Goal: Information Seeking & Learning: Learn about a topic

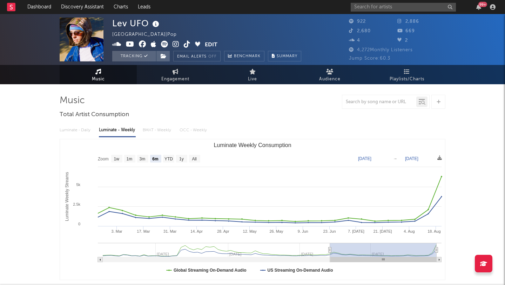
select select "6m"
click at [369, 8] on input "text" at bounding box center [403, 7] width 105 height 9
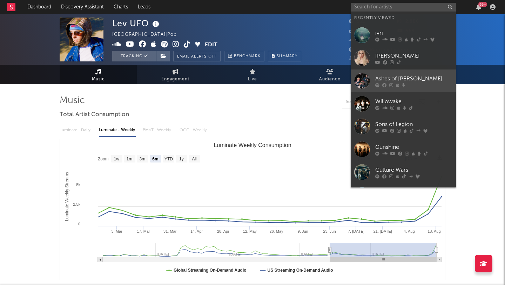
click at [412, 73] on link "Ashes of [PERSON_NAME]" at bounding box center [403, 80] width 105 height 23
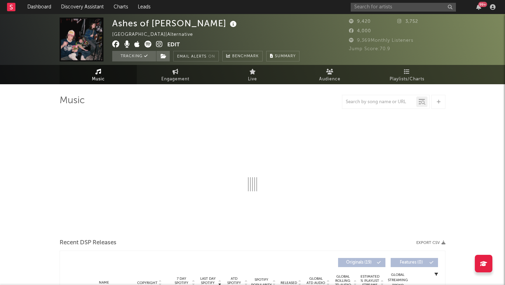
select select "6m"
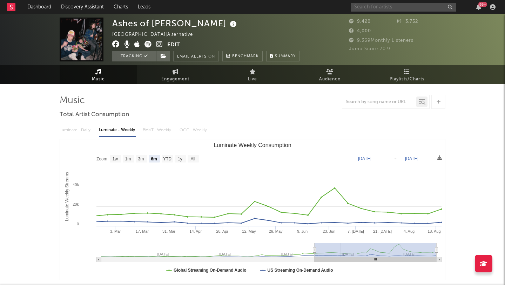
click at [398, 5] on input "text" at bounding box center [403, 7] width 105 height 9
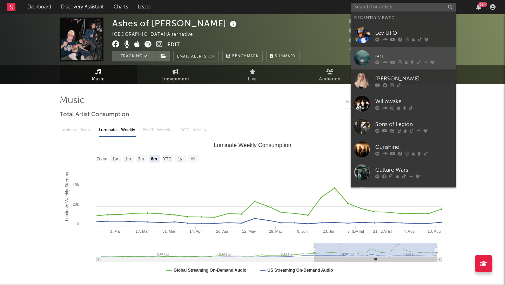
click at [381, 49] on link "ivri" at bounding box center [403, 58] width 105 height 23
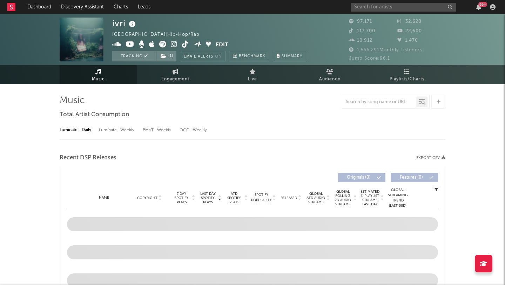
select select "6m"
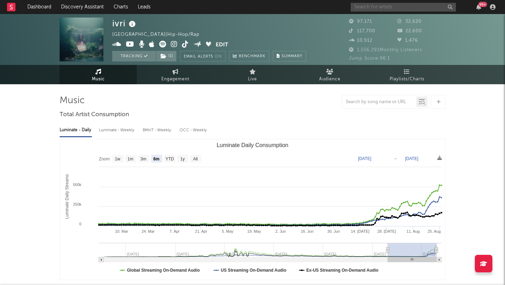
click at [377, 6] on input "text" at bounding box center [403, 7] width 105 height 9
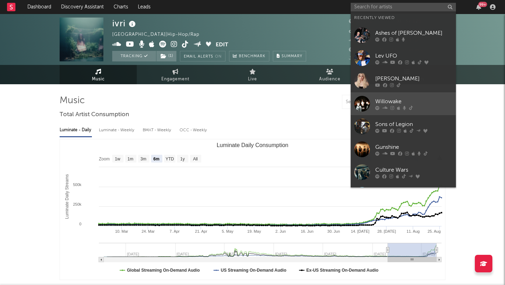
click at [410, 100] on div "Willowake" at bounding box center [413, 101] width 77 height 8
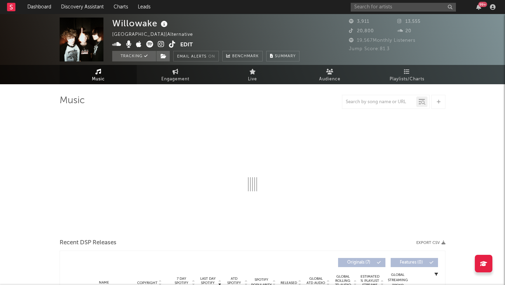
select select "1w"
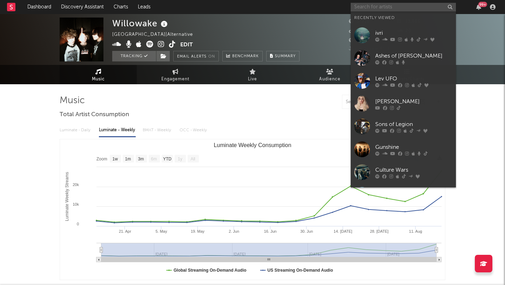
click at [373, 8] on input "text" at bounding box center [403, 7] width 105 height 9
click at [419, 121] on div "Sons of Legion" at bounding box center [413, 124] width 77 height 8
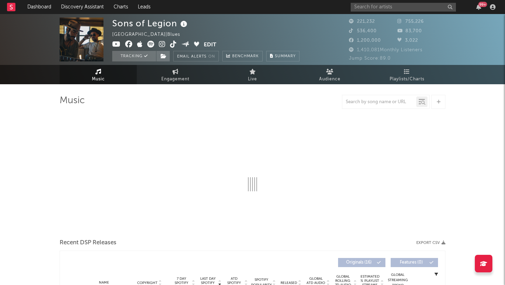
select select "6m"
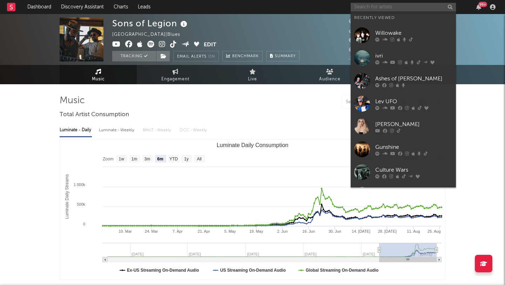
click at [376, 6] on input "text" at bounding box center [403, 7] width 105 height 9
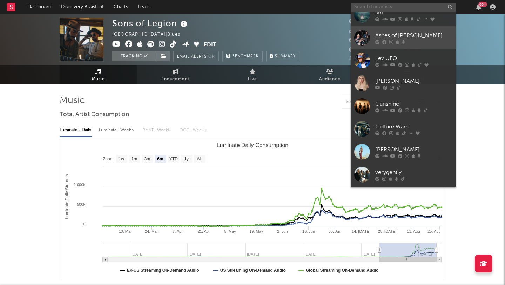
scroll to position [65, 0]
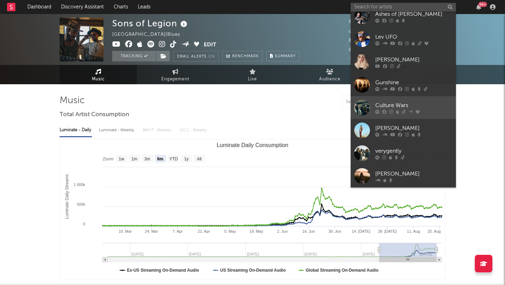
click at [418, 104] on div "Culture Wars" at bounding box center [413, 105] width 77 height 8
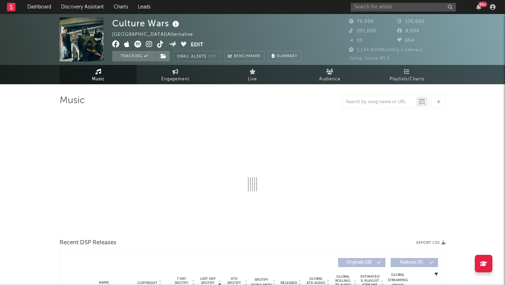
select select "6m"
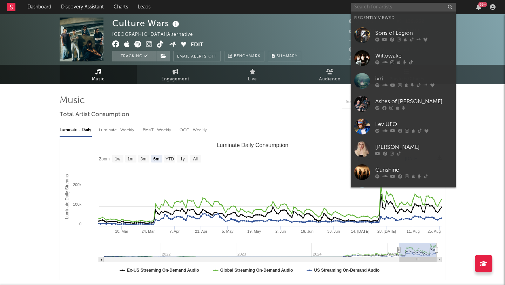
click at [371, 7] on input "text" at bounding box center [403, 7] width 105 height 9
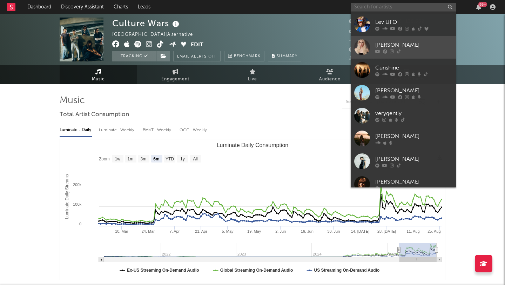
scroll to position [114, 0]
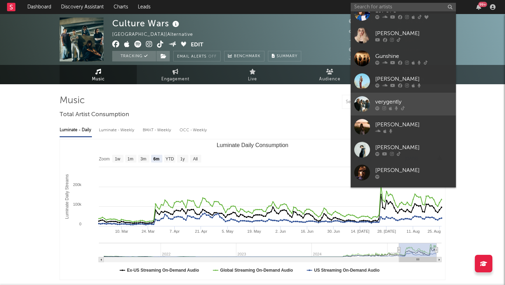
click at [421, 100] on div "verygently" at bounding box center [413, 101] width 77 height 8
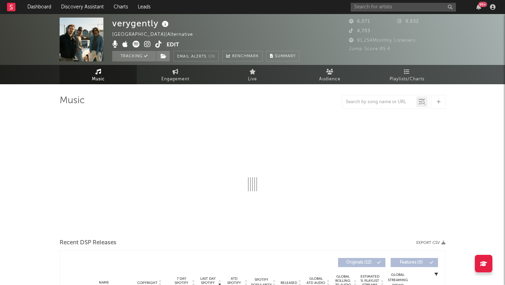
select select "6m"
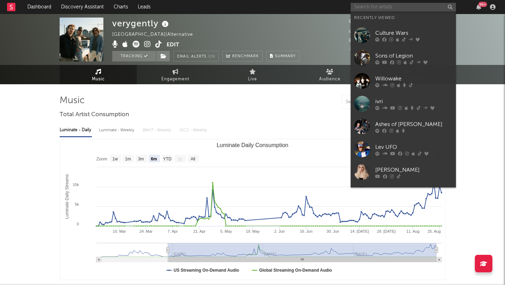
click at [373, 8] on input "text" at bounding box center [403, 7] width 105 height 9
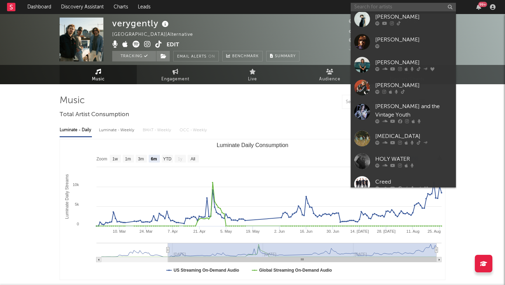
scroll to position [244, 0]
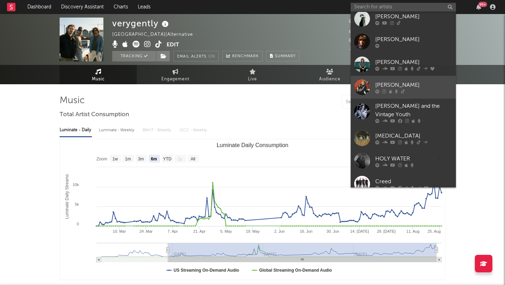
click at [426, 80] on link "[PERSON_NAME]" at bounding box center [403, 87] width 105 height 23
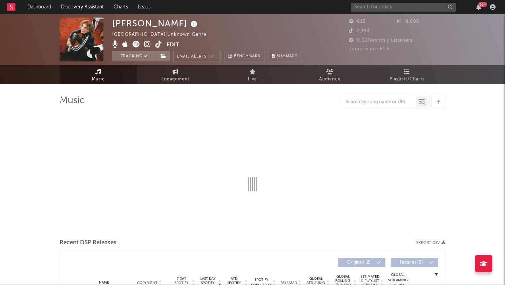
select select "1w"
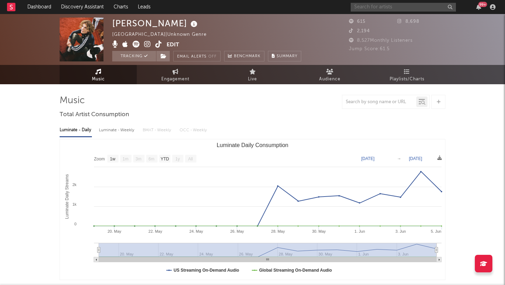
click at [383, 7] on input "text" at bounding box center [403, 7] width 105 height 9
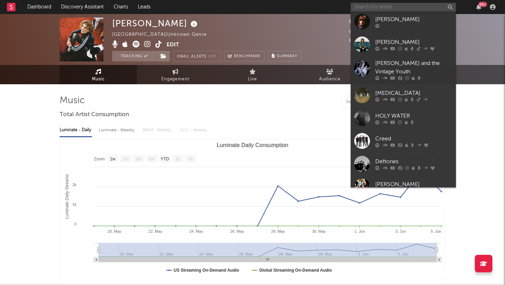
scroll to position [289, 0]
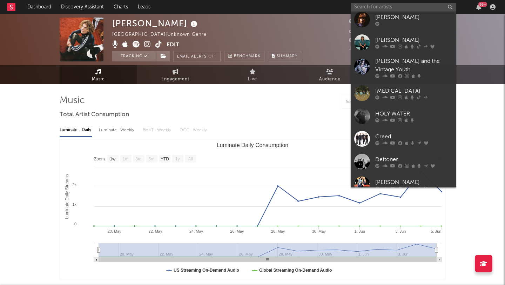
click at [430, 90] on div "[MEDICAL_DATA]" at bounding box center [413, 91] width 77 height 8
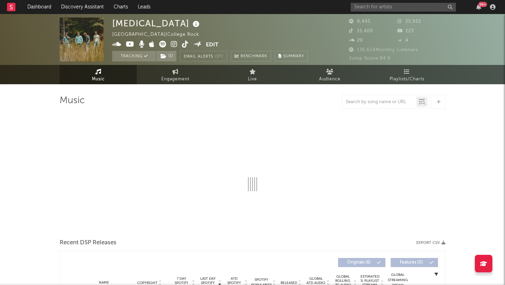
select select "6m"
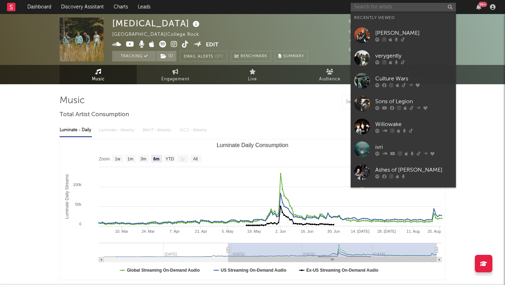
click at [372, 6] on input "text" at bounding box center [403, 7] width 105 height 9
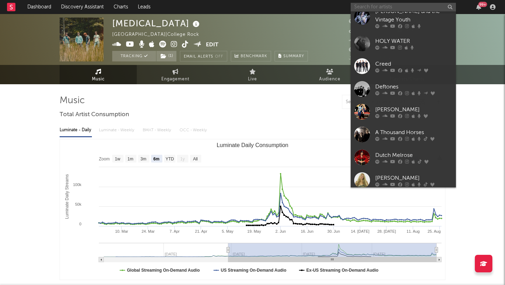
scroll to position [362, 0]
click at [422, 45] on div at bounding box center [413, 47] width 77 height 4
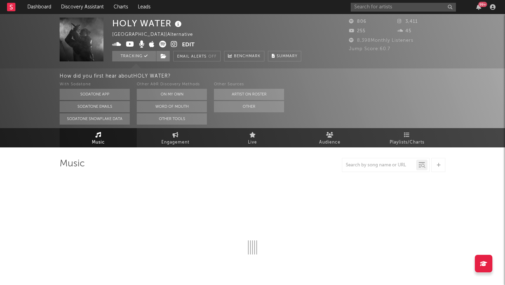
select select "6m"
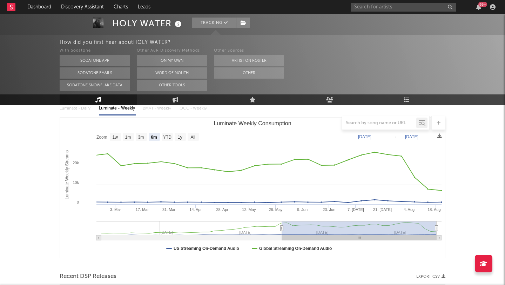
scroll to position [85, 0]
click at [374, 7] on input "text" at bounding box center [403, 7] width 105 height 9
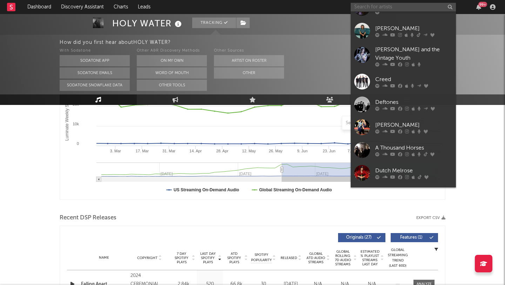
scroll to position [355, 0]
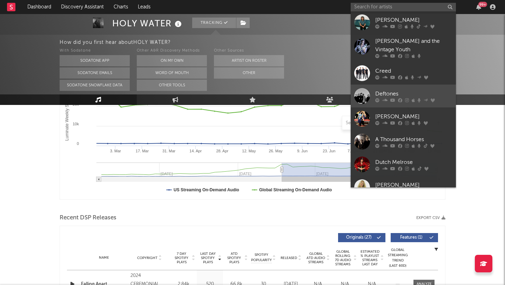
click at [430, 90] on div "Deftones" at bounding box center [413, 93] width 77 height 8
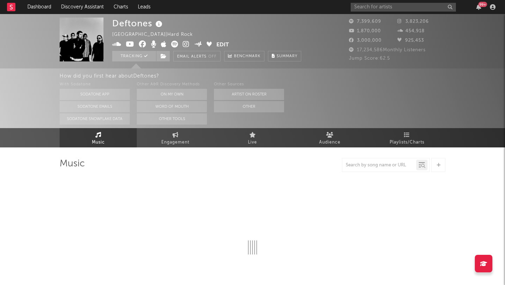
select select "6m"
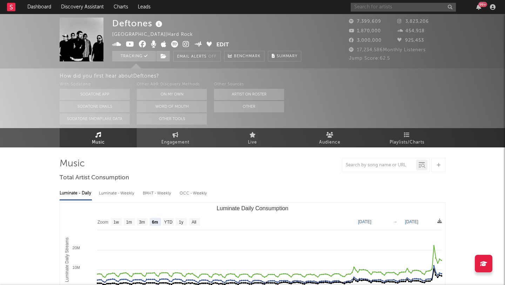
click at [372, 7] on input "text" at bounding box center [403, 7] width 105 height 9
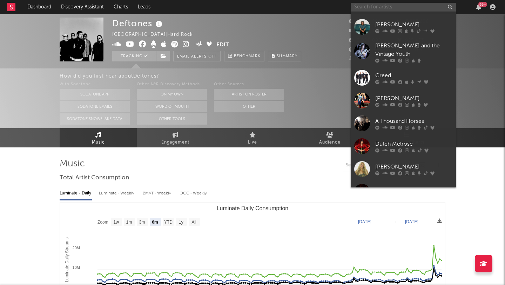
scroll to position [376, 0]
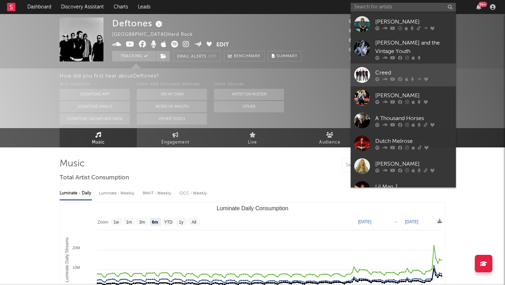
click at [426, 72] on div "Creed" at bounding box center [413, 72] width 77 height 8
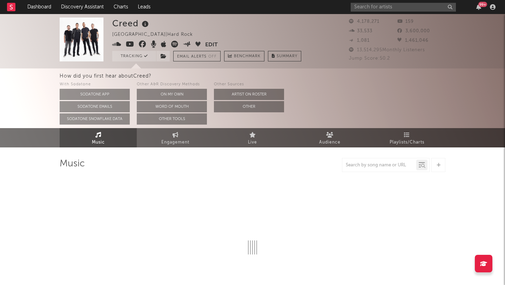
select select "6m"
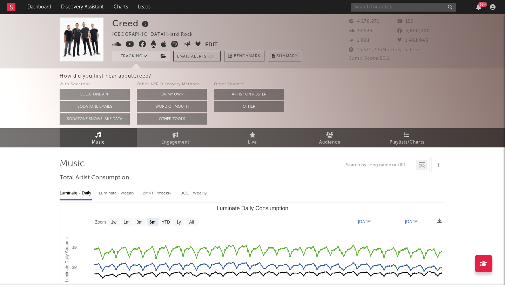
click at [377, 6] on input "text" at bounding box center [403, 7] width 105 height 9
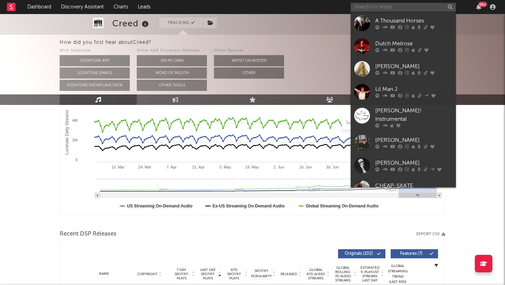
scroll to position [473, 0]
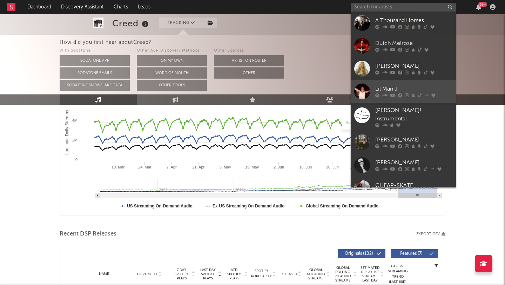
click at [434, 85] on div "Lil Man J" at bounding box center [413, 89] width 77 height 8
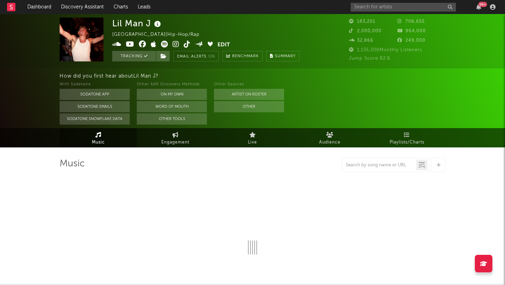
select select "6m"
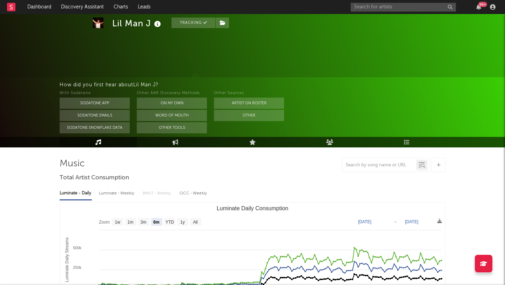
scroll to position [23, 0]
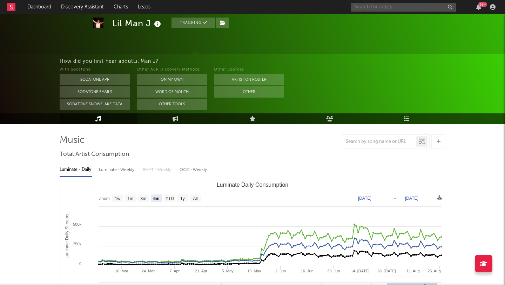
click at [375, 7] on input "text" at bounding box center [403, 7] width 105 height 9
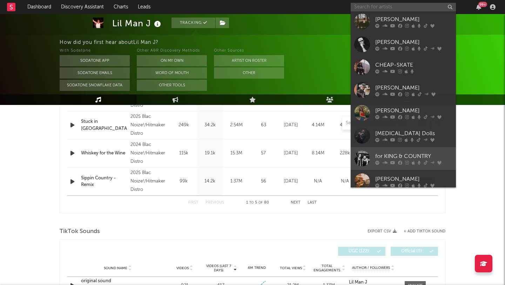
scroll to position [594, 0]
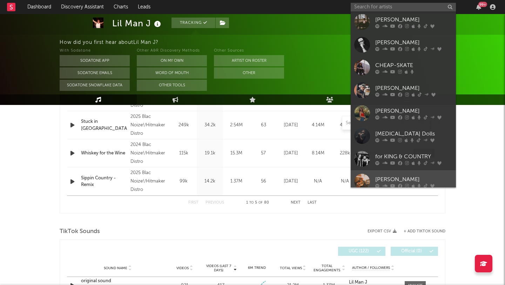
click at [430, 175] on div "[PERSON_NAME]" at bounding box center [413, 179] width 77 height 8
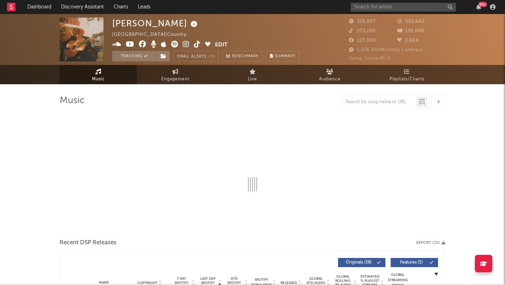
select select "6m"
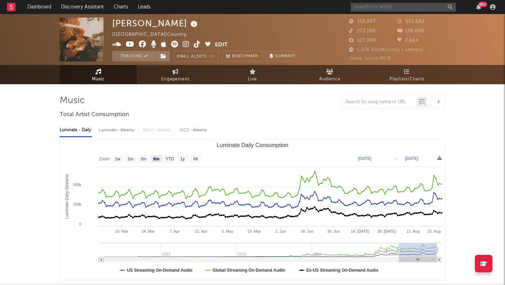
click at [376, 5] on input "text" at bounding box center [403, 7] width 105 height 9
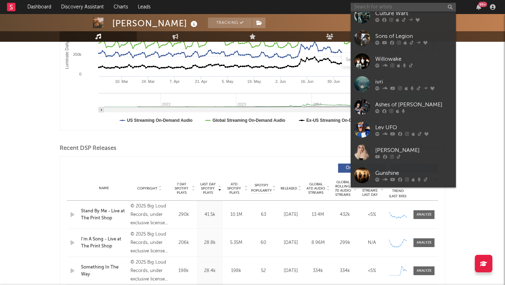
scroll to position [174, 0]
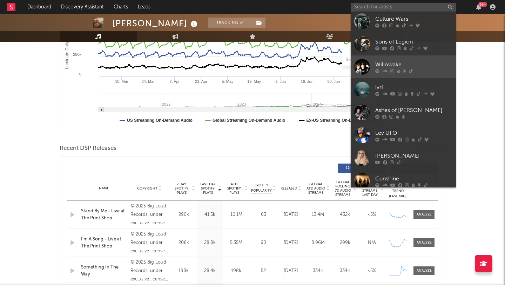
click at [420, 60] on div "Willowake" at bounding box center [413, 64] width 77 height 8
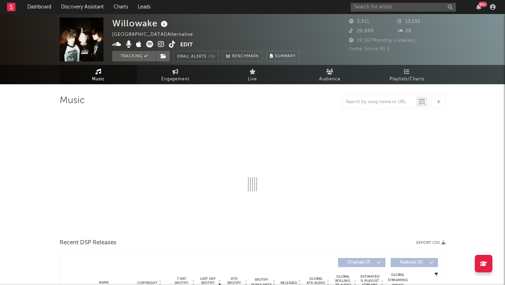
select select "1w"
